Goal: Information Seeking & Learning: Learn about a topic

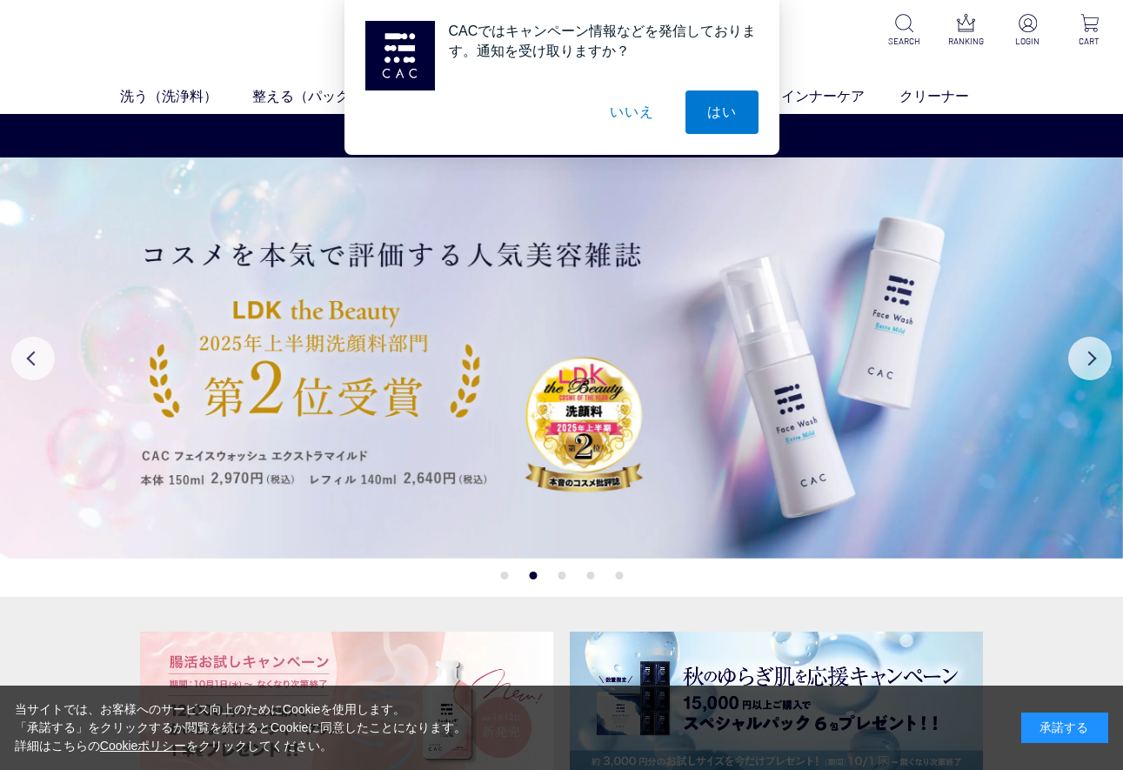
click at [679, 605] on ul "CAMPAIGN キャンペーン CAMPAIGN キャンペーン" at bounding box center [561, 708] width 842 height 222
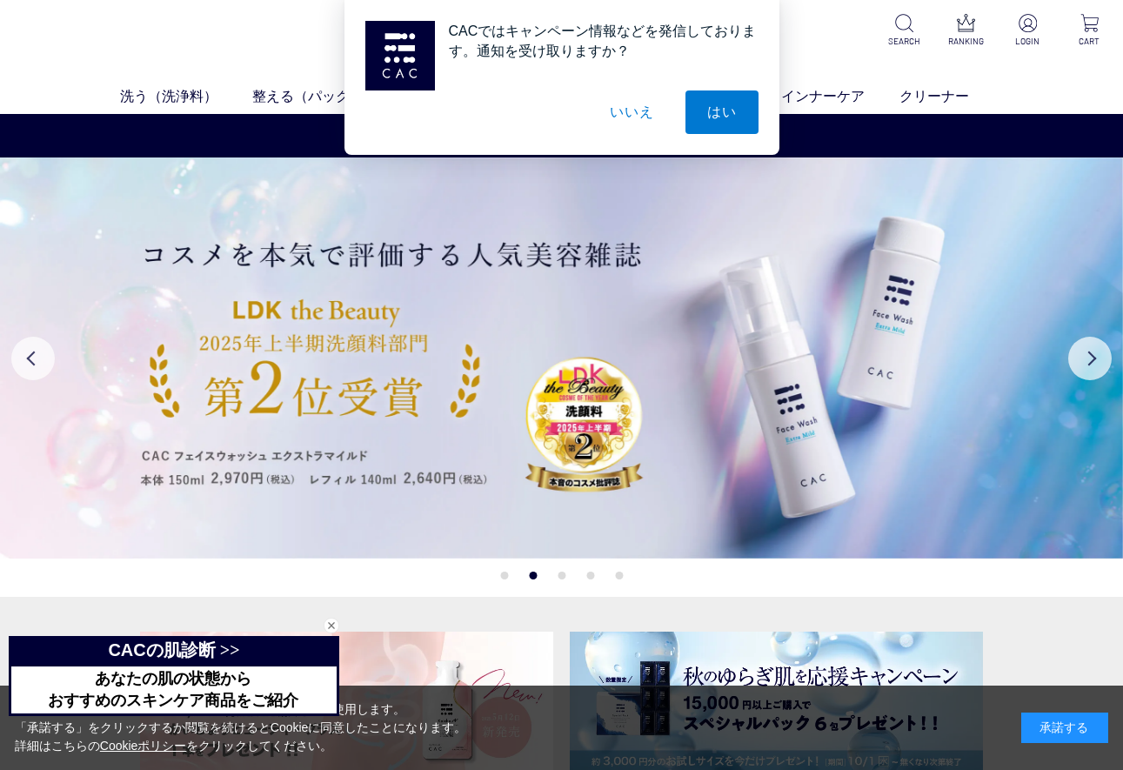
click at [635, 113] on button "いいえ" at bounding box center [631, 111] width 87 height 43
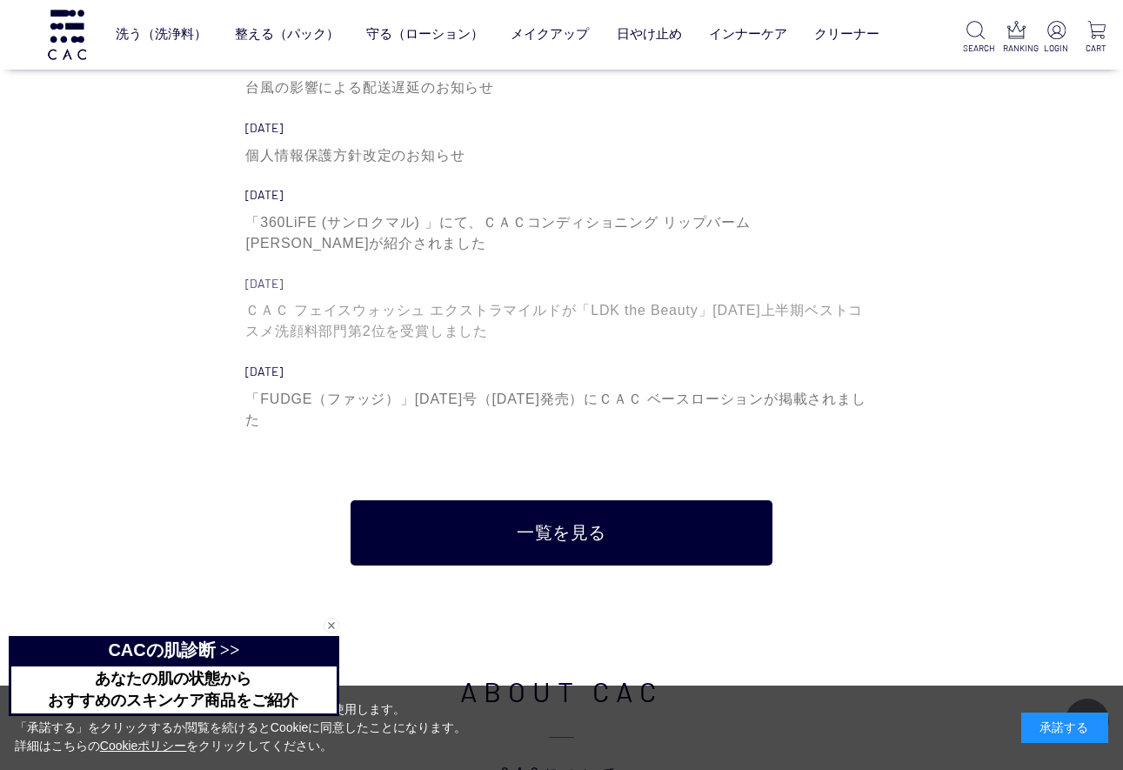
scroll to position [5828, 0]
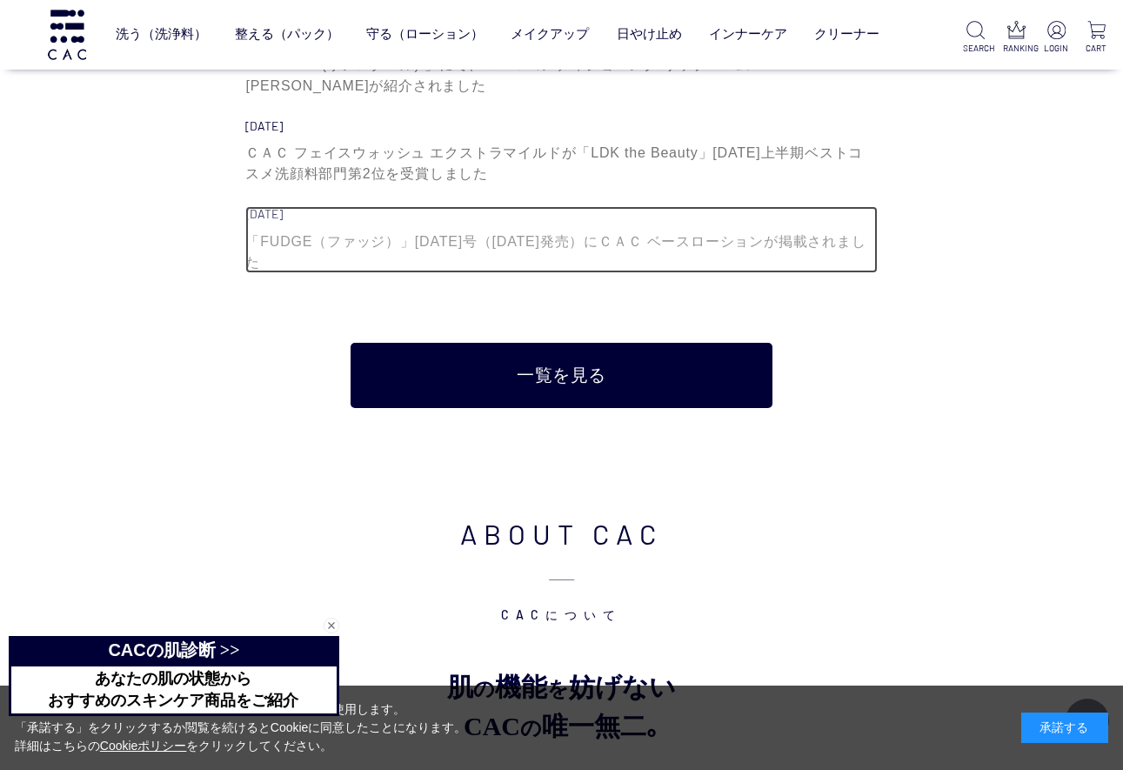
click at [528, 231] on div "「FUDGE（ファッジ）」[DATE]号（[DATE]発売）にＣＡＣ ベースローションが掲載されました" at bounding box center [561, 252] width 632 height 42
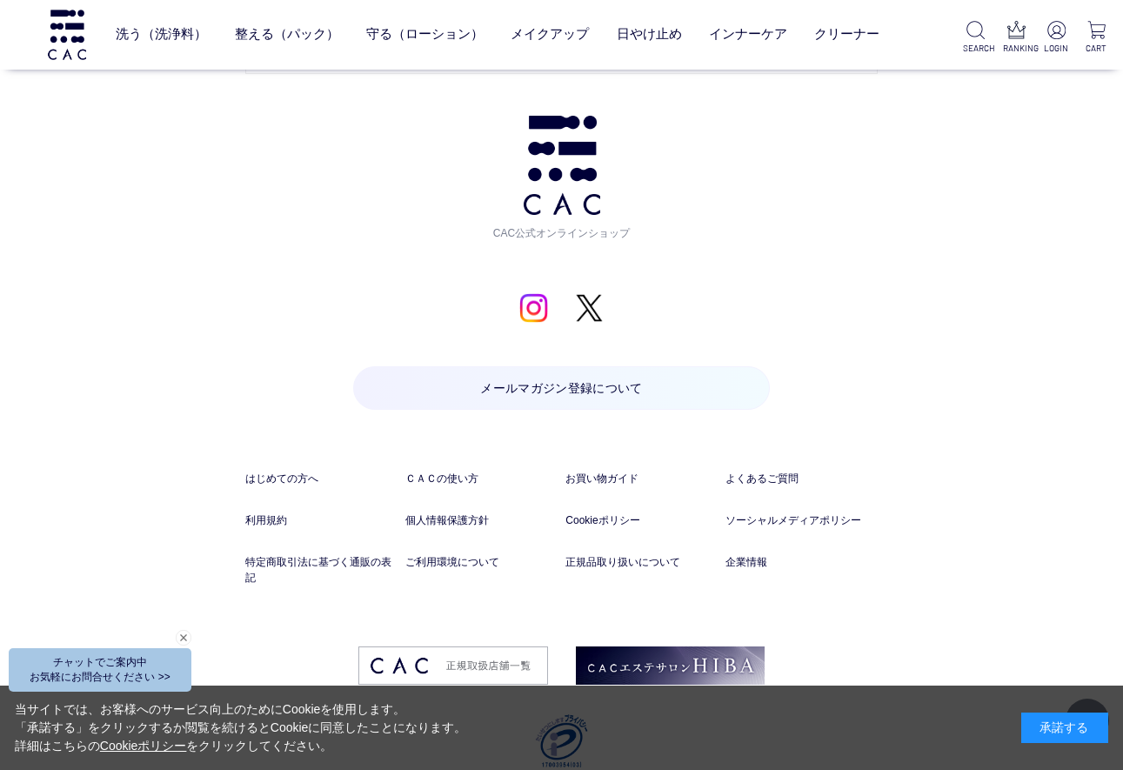
scroll to position [8593, 0]
click at [64, 26] on img at bounding box center [66, 35] width 43 height 50
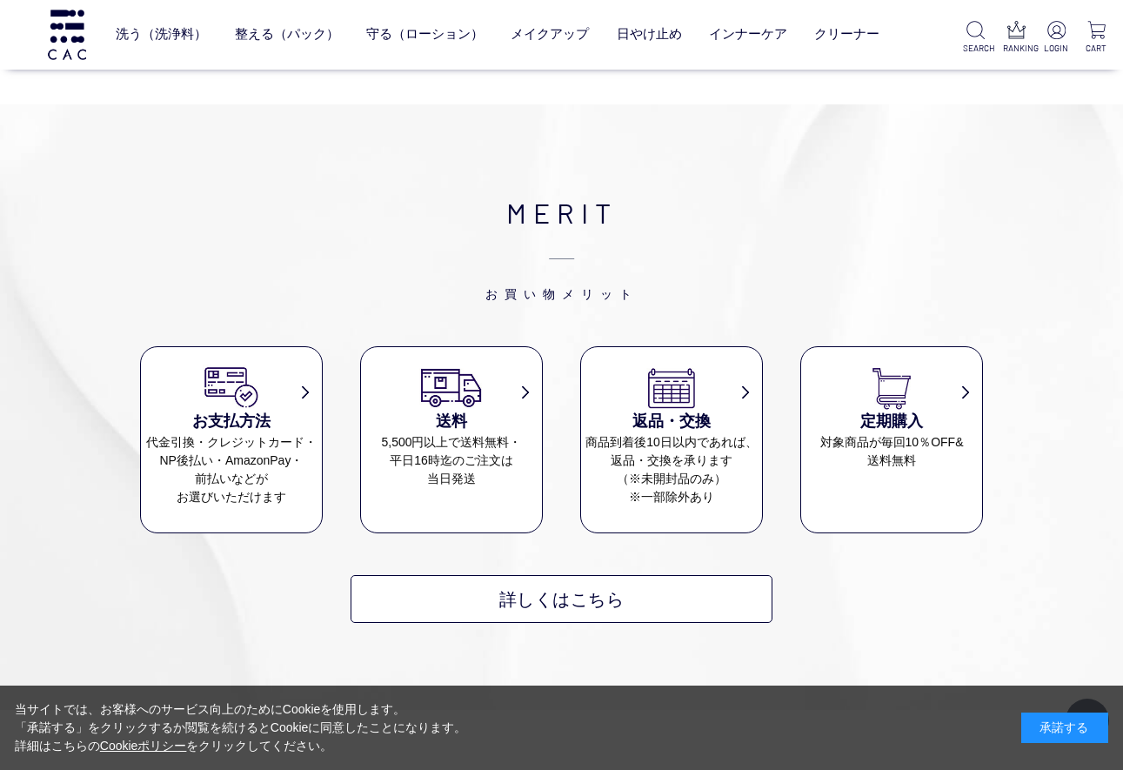
scroll to position [1392, 0]
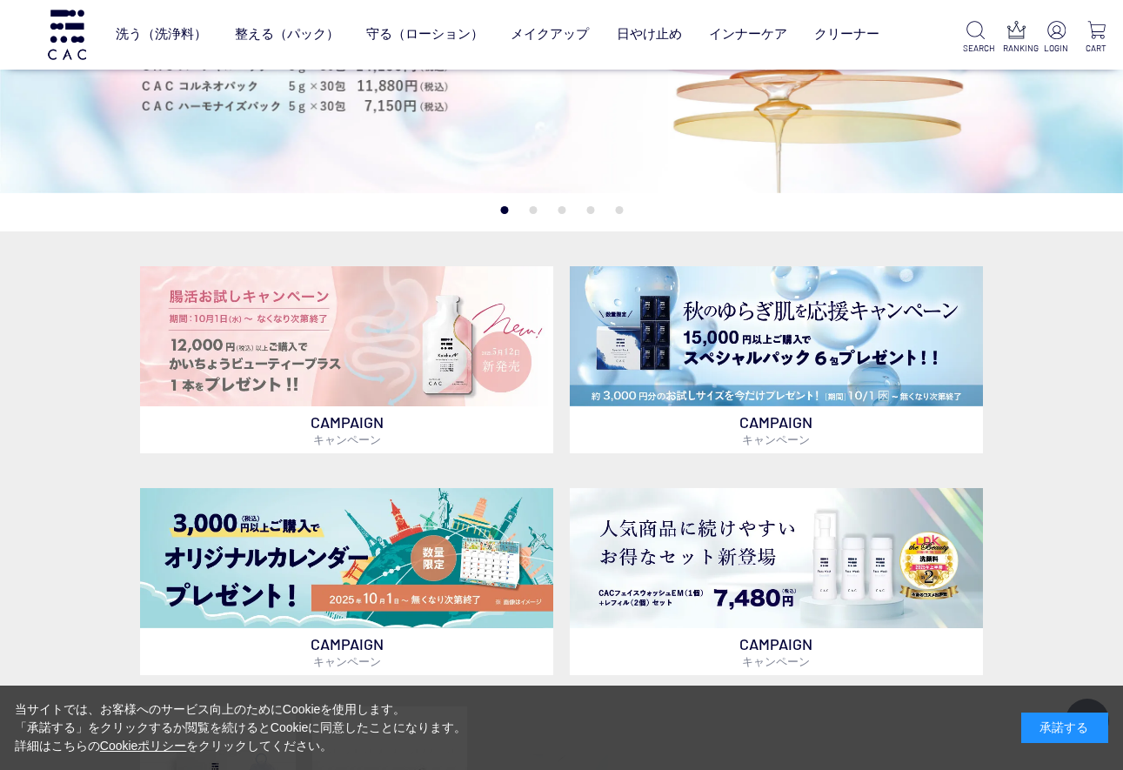
scroll to position [348, 0]
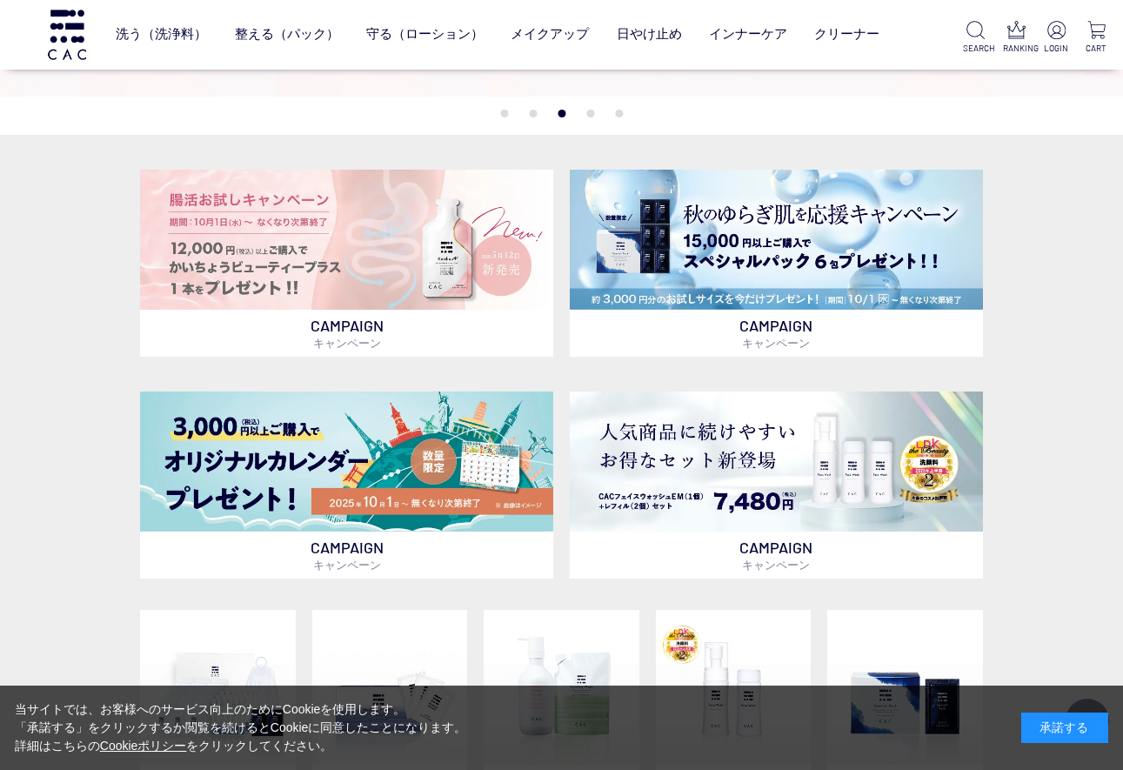
click at [83, 202] on div "CAMPAIGN キャンペーン CAMPAIGN キャンペーン CAMPAIGN キャンペーン CAMPAIGN キャンペーン TRIAL ITEM はじめて…" at bounding box center [561, 635] width 1123 height 1000
